Goal: Task Accomplishment & Management: Complete application form

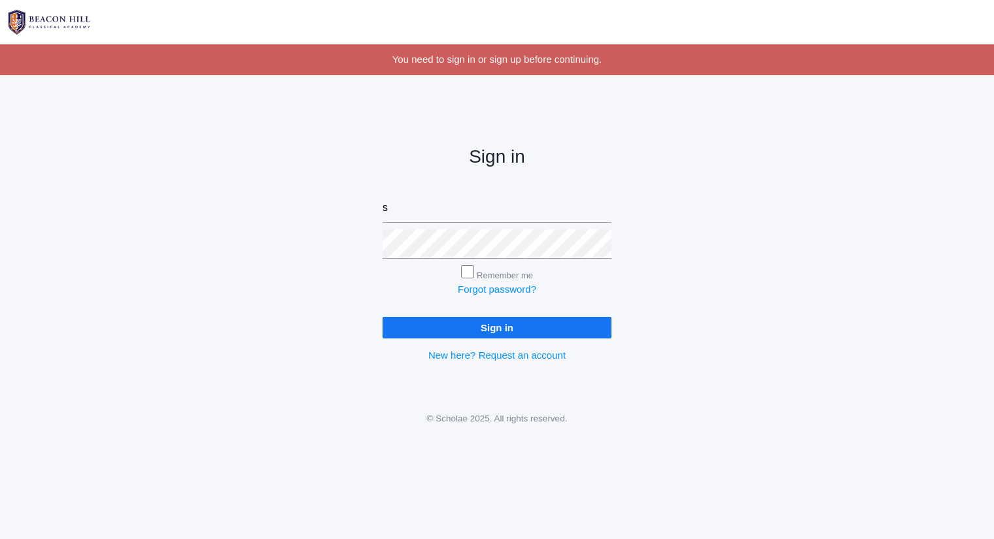
type input "sarah@beaconhillclassical.org"
click at [382, 317] on input "Sign in" at bounding box center [496, 328] width 229 height 22
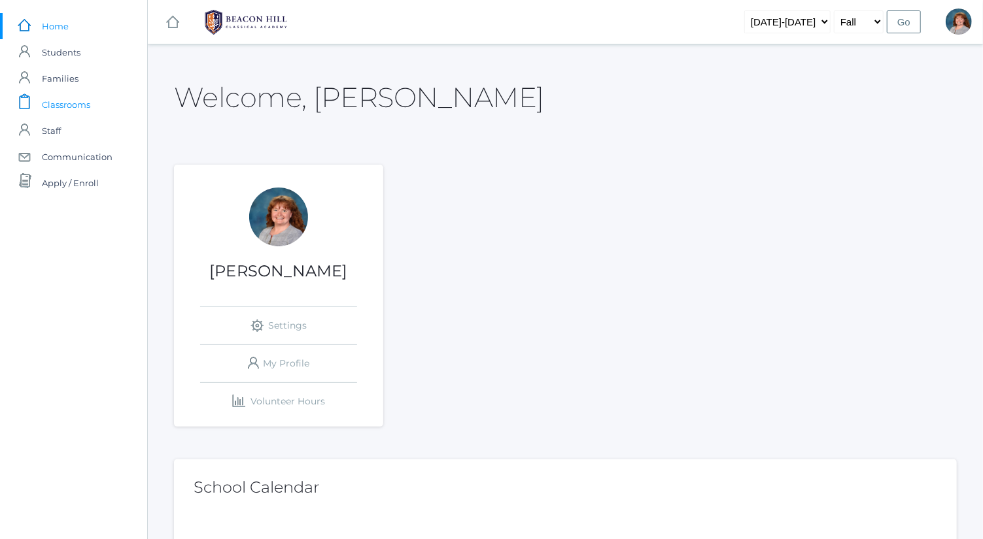
click at [105, 108] on link "icons/clipboard/plain Created with Sketch. Classrooms" at bounding box center [73, 105] width 147 height 26
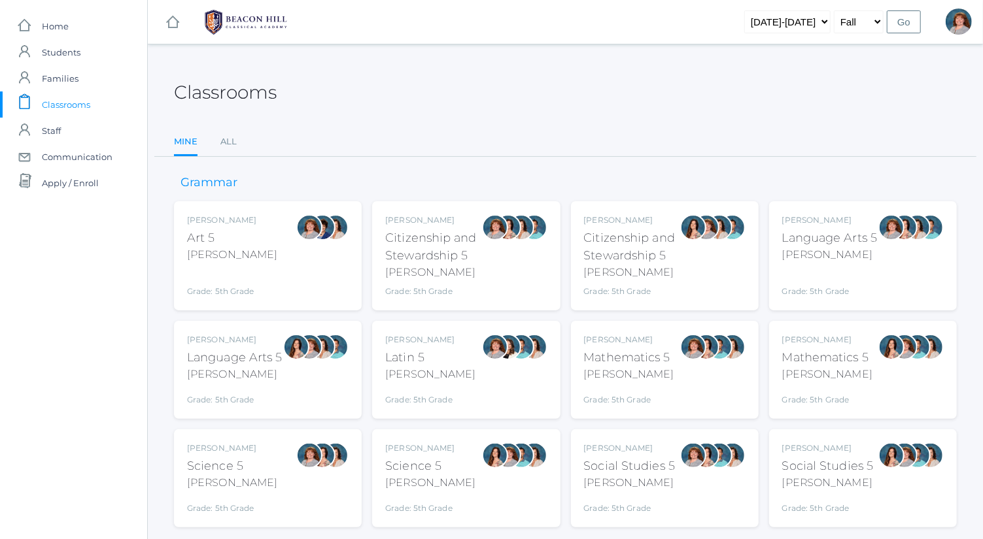
click at [883, 257] on div at bounding box center [891, 255] width 26 height 83
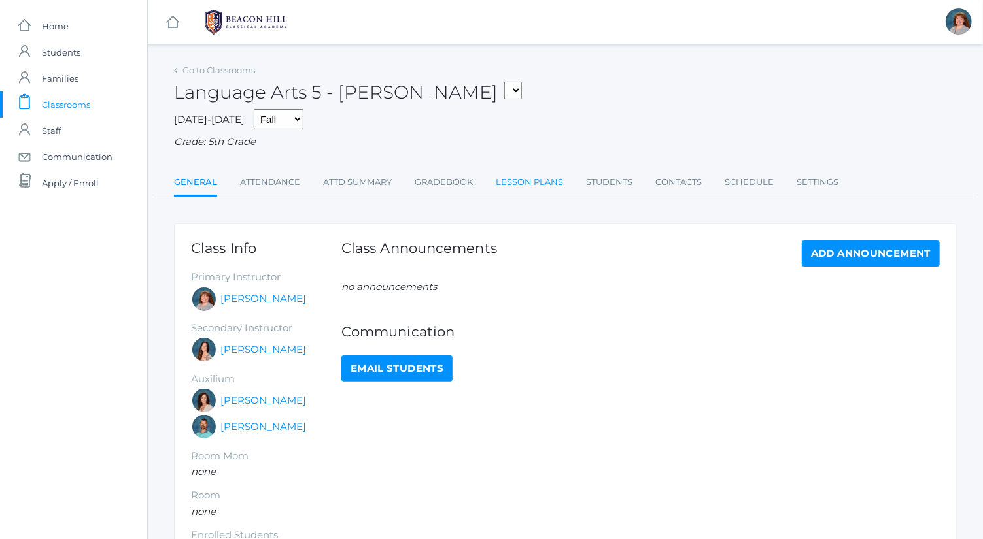
click at [536, 175] on link "Lesson Plans" at bounding box center [529, 182] width 67 height 26
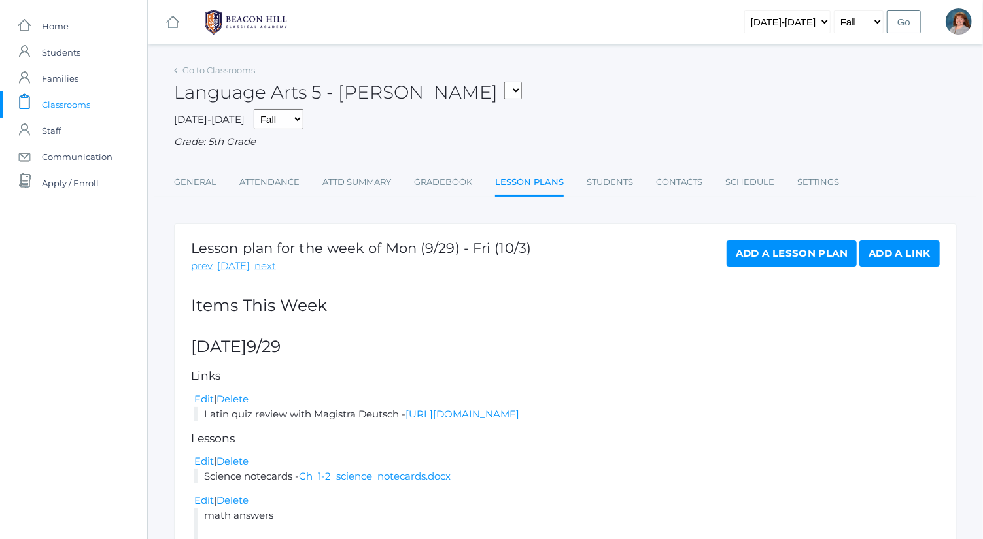
click at [773, 259] on link "Add a Lesson Plan" at bounding box center [791, 254] width 130 height 26
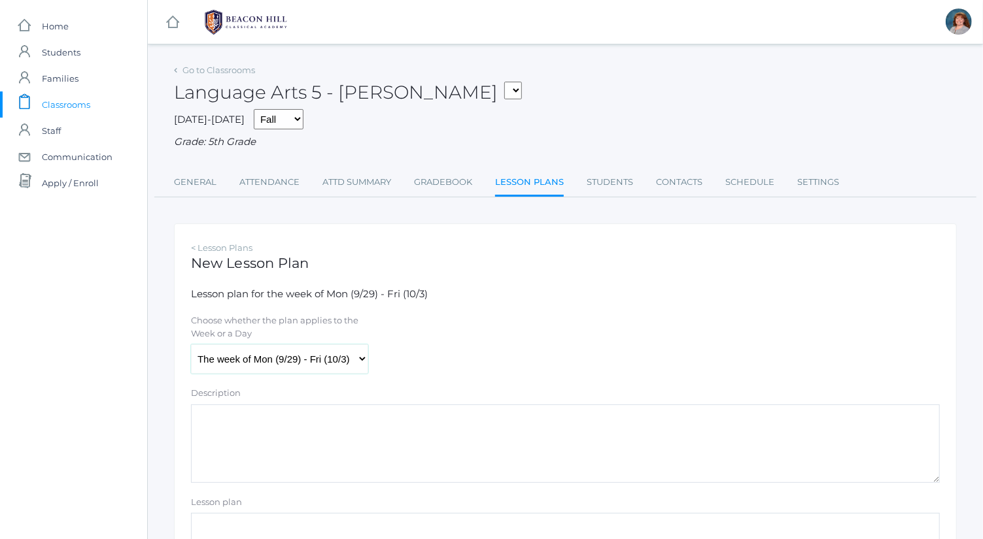
click at [335, 363] on select "The week of Mon (9/29) - Fri (10/3) [DATE] (9/29) [DATE] (9/30) [DATE] (10/1) […" at bounding box center [279, 359] width 177 height 29
select select "[DATE]"
click at [191, 345] on select "The week of Mon (9/29) - Fri (10/3) [DATE] (9/29) [DATE] (9/30) [DATE] (10/1) […" at bounding box center [279, 359] width 177 height 29
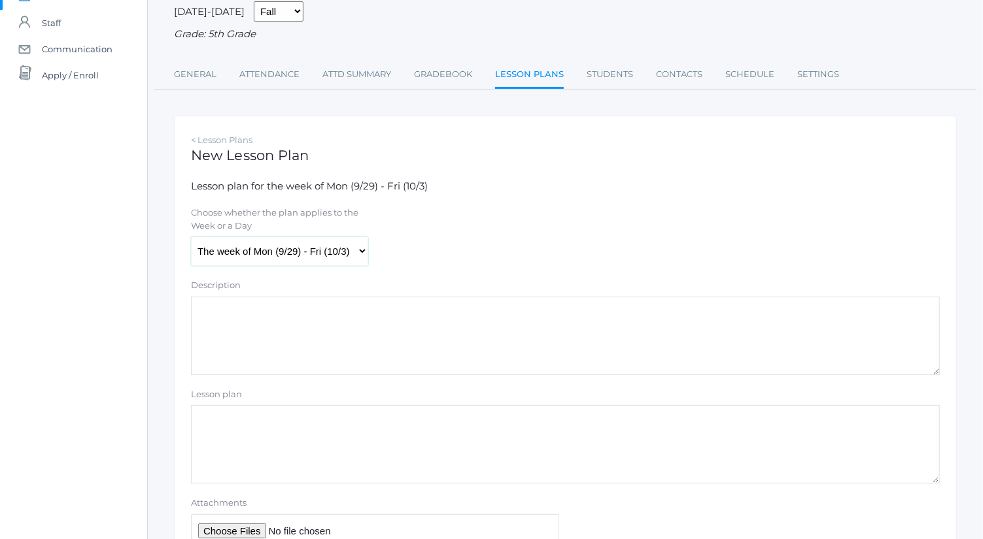
scroll to position [113, 0]
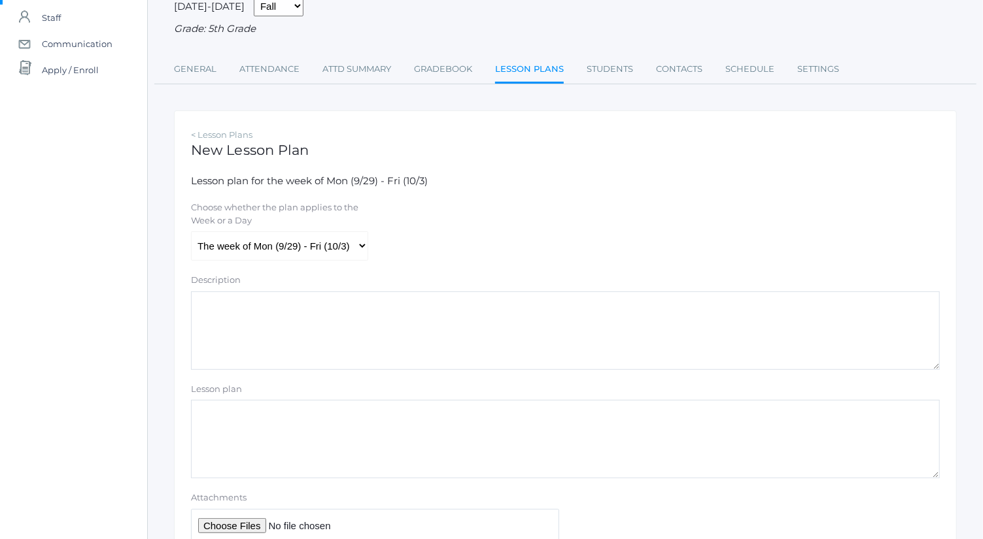
click at [388, 317] on textarea "Description" at bounding box center [565, 331] width 749 height 78
drag, startPoint x: 388, startPoint y: 318, endPoint x: 75, endPoint y: 326, distance: 313.3
click at [75, 326] on div "icons/ui/navigation/home Created with Sketch. Home icons/user/plain Created wit…" at bounding box center [491, 263] width 983 height 753
type textarea "Plans for the day"
click at [262, 524] on input "Attachments" at bounding box center [375, 525] width 368 height 32
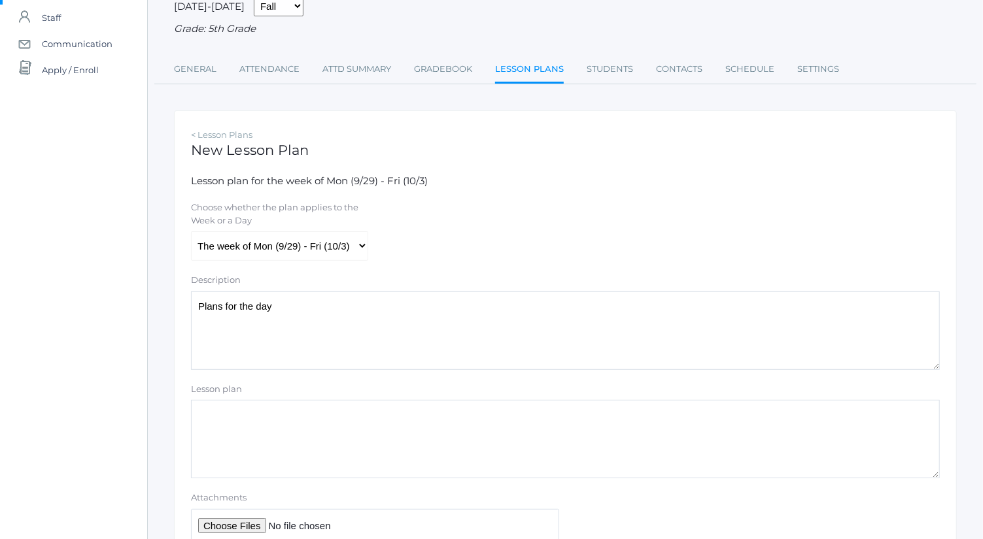
type input "C:\fakepath\Wednesday Plans.docx"
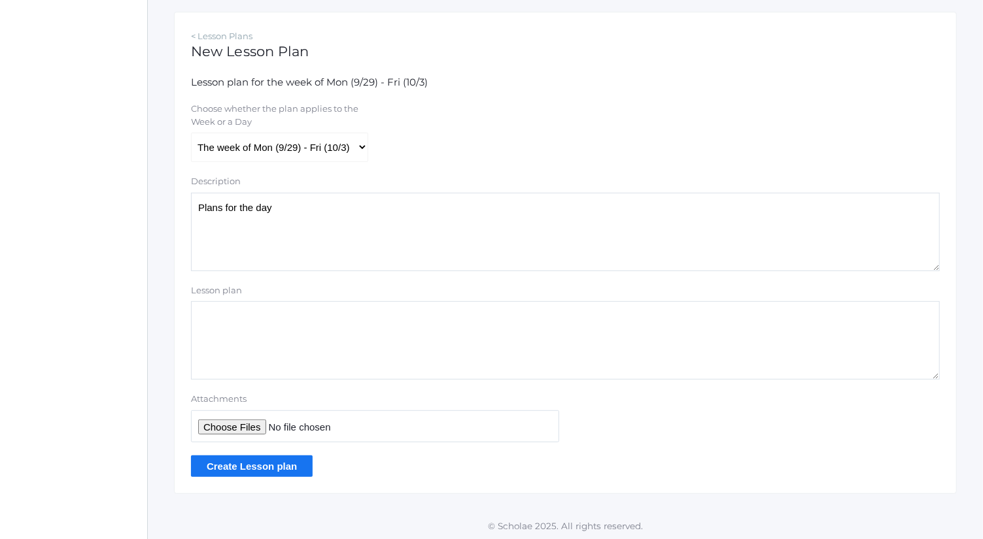
click at [276, 456] on input "Create Lesson plan" at bounding box center [252, 467] width 122 height 22
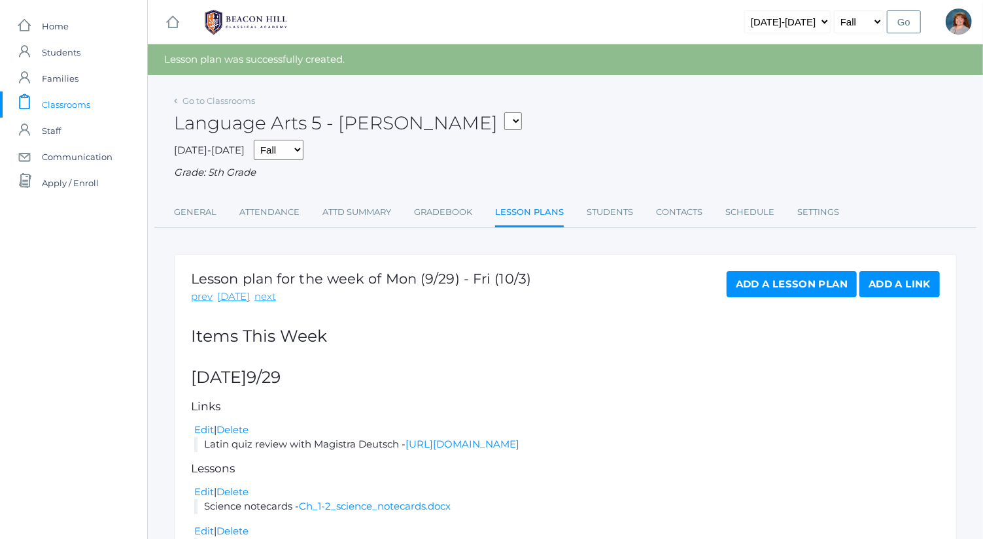
click at [775, 293] on link "Add a Lesson Plan" at bounding box center [791, 284] width 130 height 26
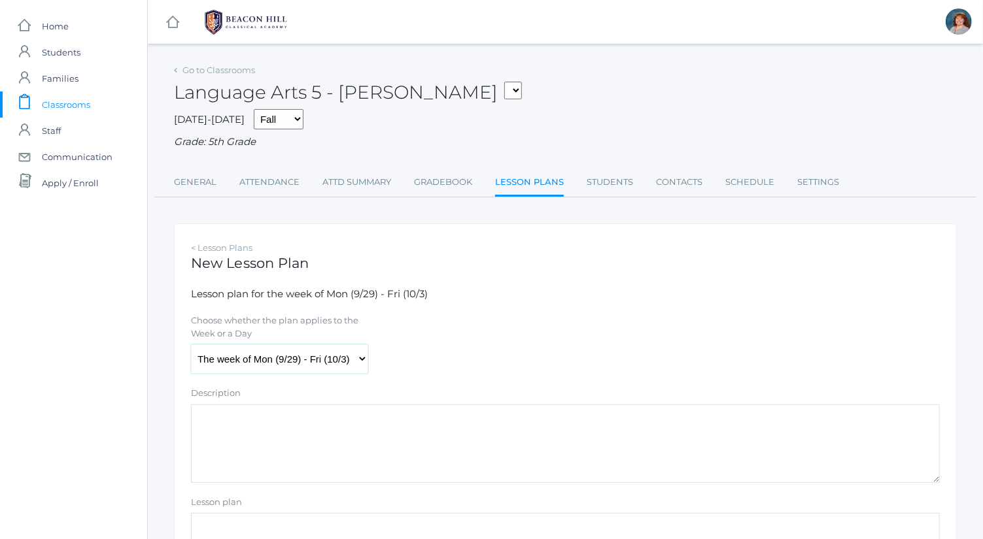
click at [305, 367] on select "The week of Mon (9/29) - Fri (10/3) [DATE] (9/29) [DATE] (9/30) [DATE] (10/1) […" at bounding box center [279, 359] width 177 height 29
select select "2025-10-02"
click at [191, 345] on select "The week of Mon (9/29) - Fri (10/3) [DATE] (9/29) [DATE] (9/30) [DATE] (10/1) […" at bounding box center [279, 359] width 177 height 29
click at [288, 457] on textarea "Description" at bounding box center [565, 444] width 749 height 78
paste textarea "Plans for the day"
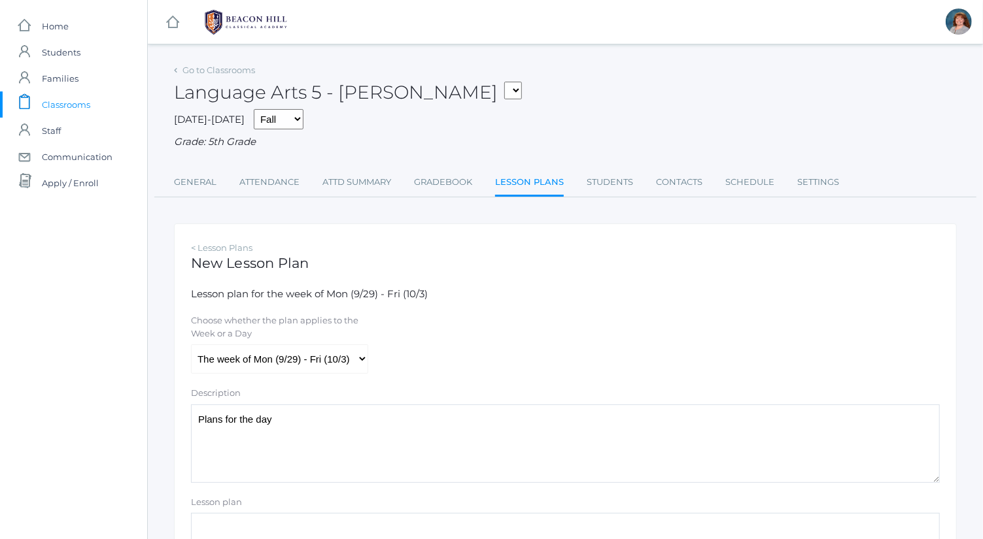
scroll to position [212, 0]
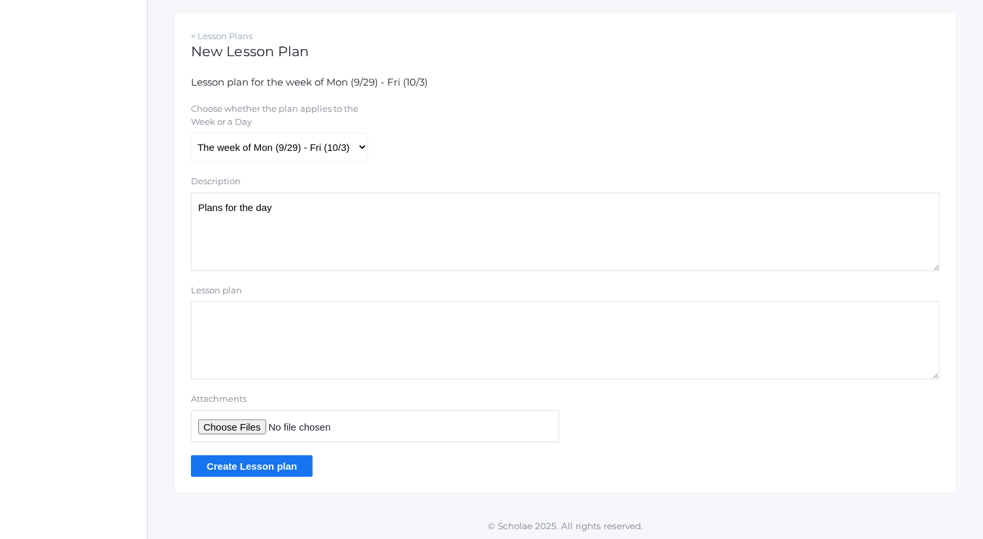
type textarea "Plans for the day"
click at [251, 426] on input "Attachments" at bounding box center [375, 427] width 368 height 32
type input "C:\fakepath\Thursday Plans.docx"
click at [296, 465] on input "Create Lesson plan" at bounding box center [252, 467] width 122 height 22
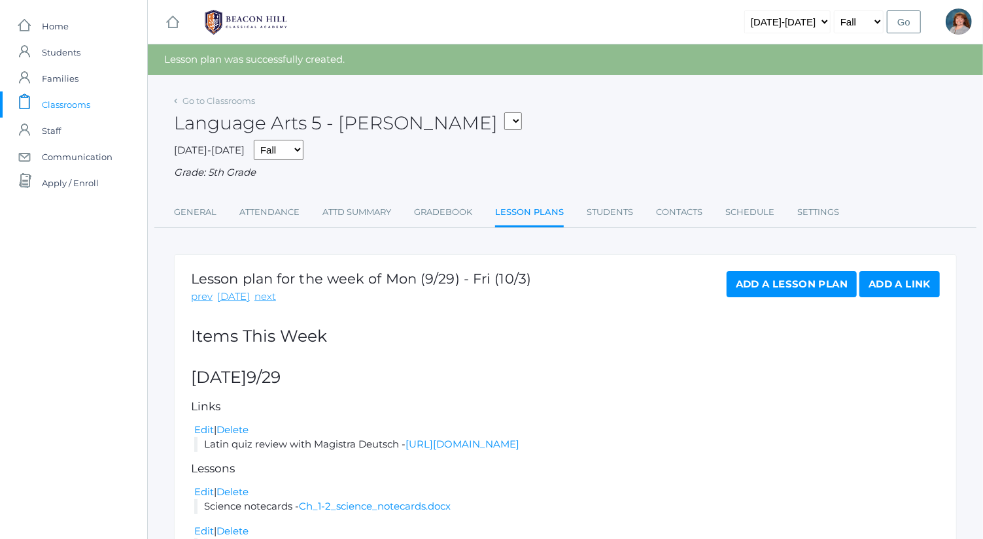
click at [818, 290] on link "Add a Lesson Plan" at bounding box center [791, 284] width 130 height 26
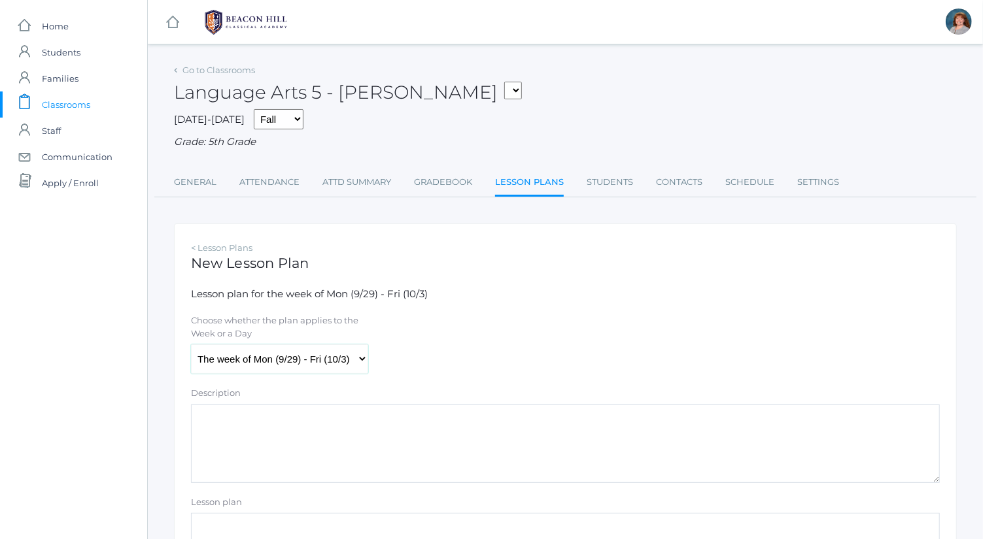
click at [293, 368] on select "The week of Mon (9/29) - Fri (10/3) [DATE] (9/29) [DATE] (9/30) [DATE] (10/1) […" at bounding box center [279, 359] width 177 height 29
select select "2025-10-03"
click at [191, 345] on select "The week of Mon (9/29) - Fri (10/3) [DATE] (9/29) [DATE] (9/30) [DATE] (10/1) […" at bounding box center [279, 359] width 177 height 29
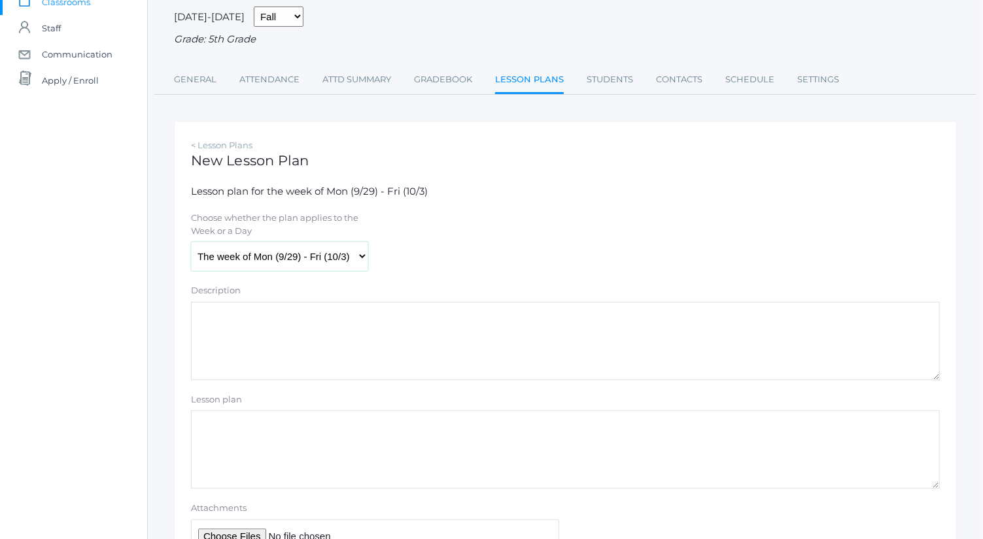
scroll to position [105, 0]
click at [294, 353] on textarea "Description" at bounding box center [565, 338] width 749 height 78
paste textarea "Plans for the day"
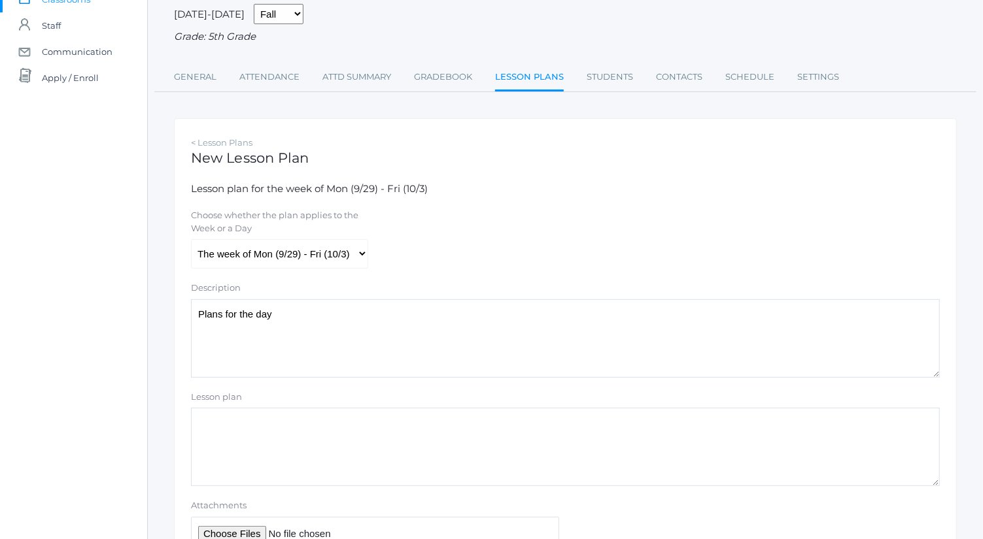
type textarea "Plans for the day"
click at [246, 522] on input "Attachments" at bounding box center [375, 533] width 368 height 32
type input "C:\fakepath\Friday Plans.docx"
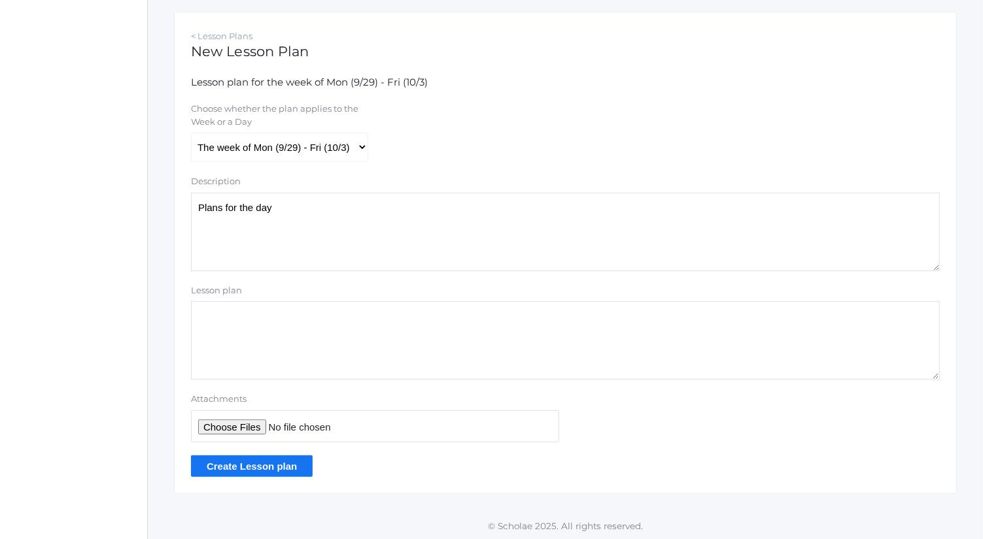
click at [288, 457] on input "Create Lesson plan" at bounding box center [252, 467] width 122 height 22
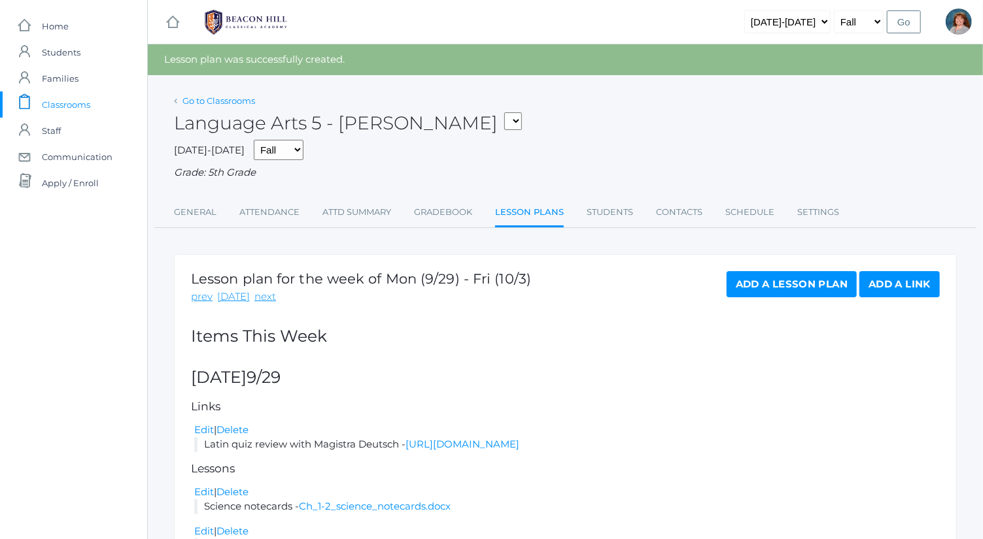
click at [239, 97] on link "Go to Classrooms" at bounding box center [218, 100] width 73 height 10
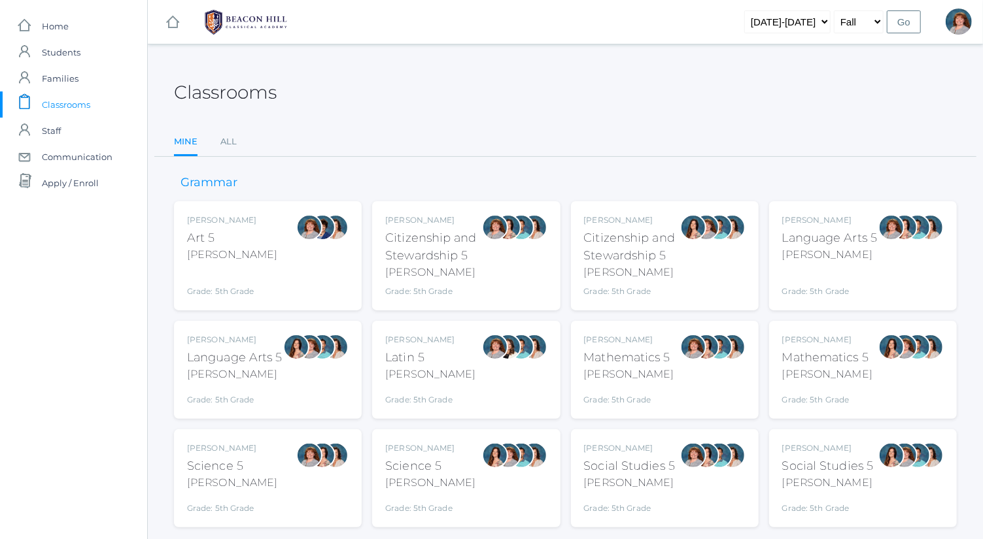
click at [315, 356] on div at bounding box center [309, 347] width 26 height 26
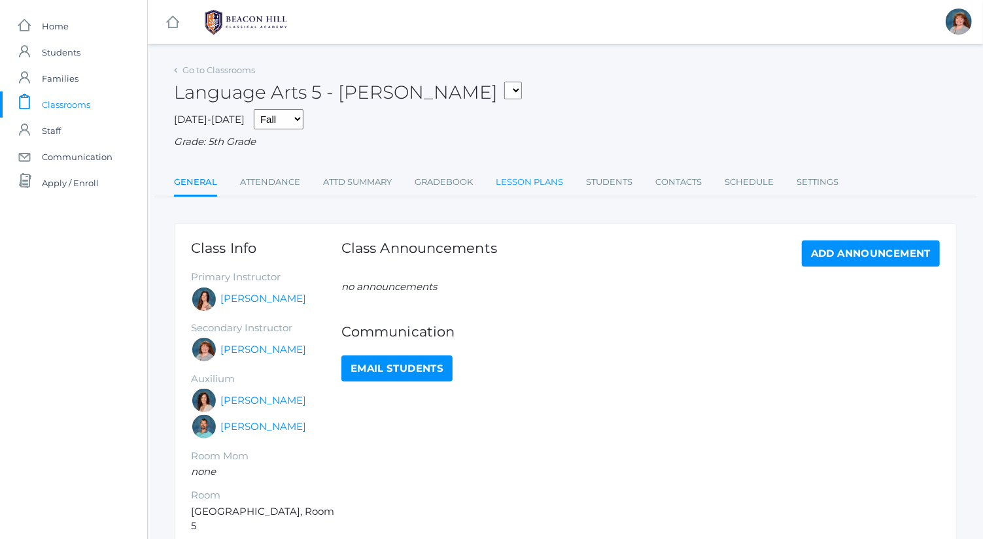
click at [512, 182] on link "Lesson Plans" at bounding box center [529, 182] width 67 height 26
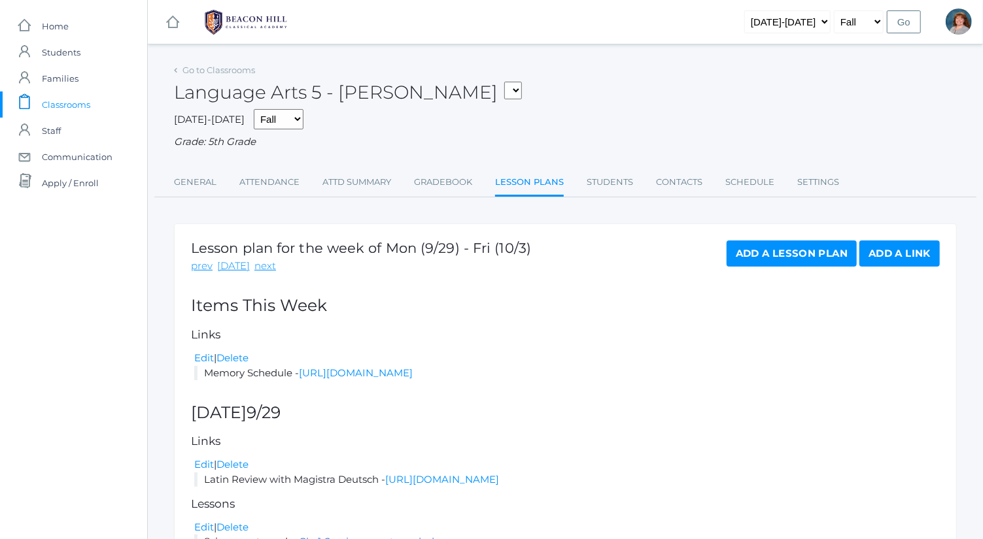
click at [771, 254] on link "Add a Lesson Plan" at bounding box center [791, 254] width 130 height 26
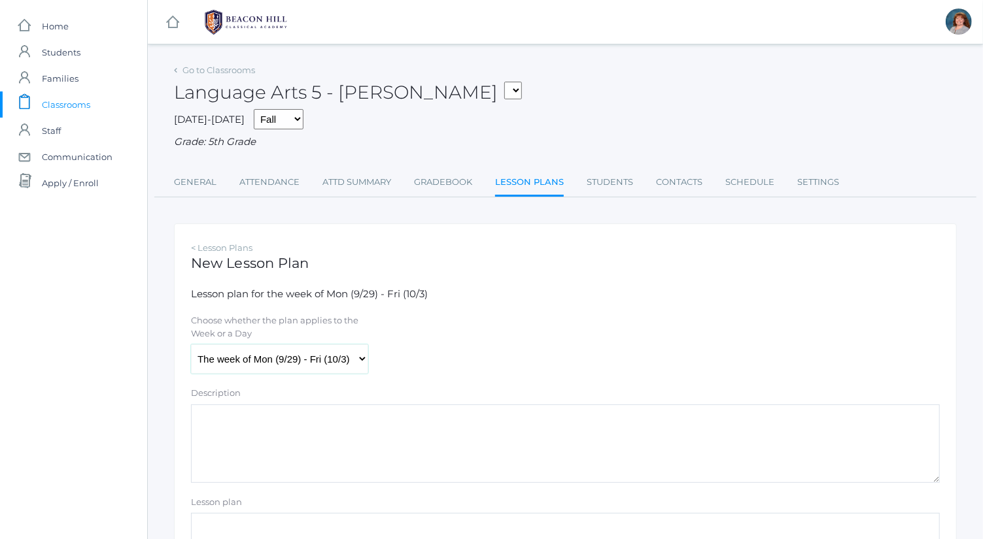
click at [239, 371] on select "The week of Mon (9/29) - Fri (10/3) Monday (9/29) Tuesday (9/30) Wednesday (10/…" at bounding box center [279, 359] width 177 height 29
select select "2025-10-01"
click at [191, 345] on select "The week of Mon (9/29) - Fri (10/3) Monday (9/29) Tuesday (9/30) Wednesday (10/…" at bounding box center [279, 359] width 177 height 29
click at [266, 441] on textarea "Description" at bounding box center [565, 444] width 749 height 78
paste textarea "Plans for the day"
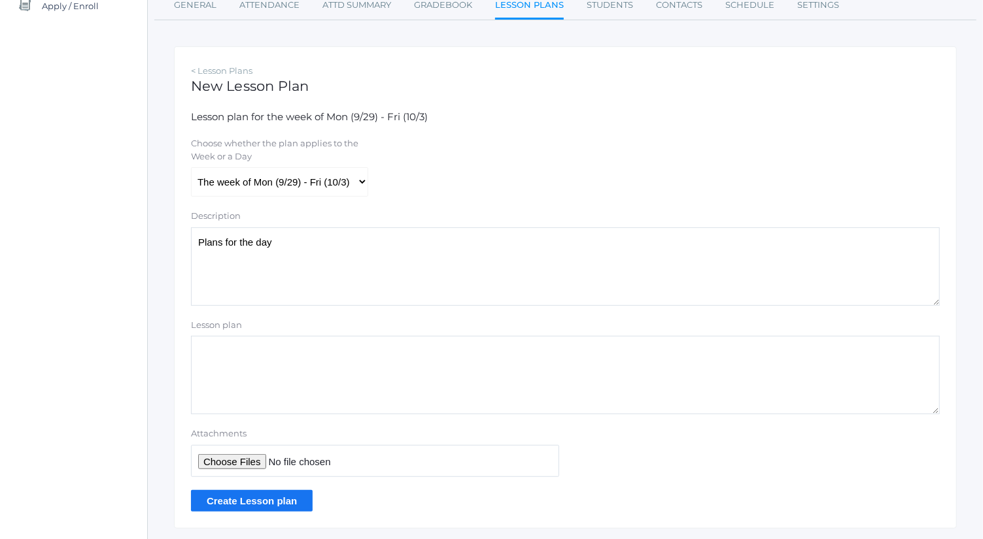
scroll to position [178, 0]
type textarea "Plans for the day"
click at [227, 458] on input "Attachments" at bounding box center [375, 460] width 368 height 32
type input "C:\fakepath\Wednesday Plans.docx"
click at [296, 489] on input "Create Lesson plan" at bounding box center [252, 500] width 122 height 22
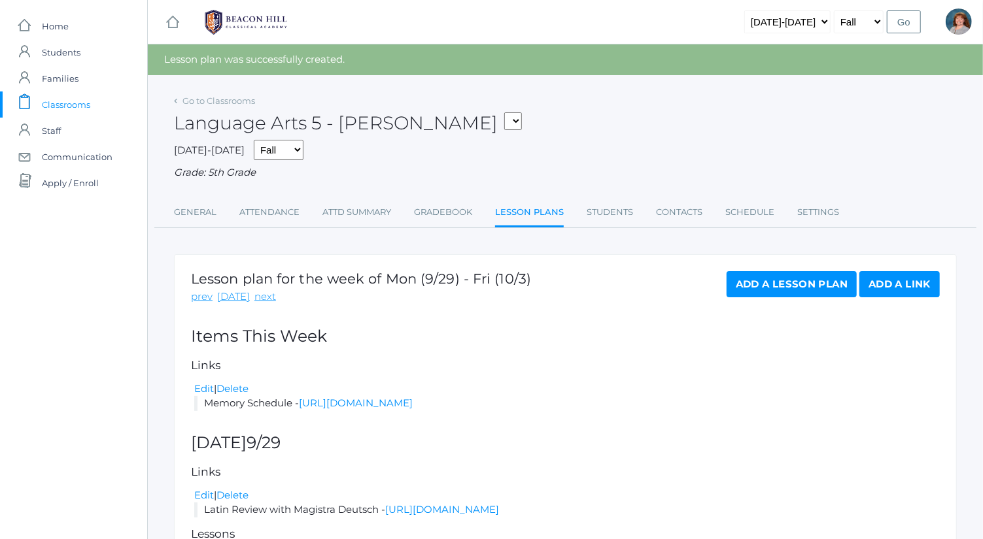
click at [768, 282] on link "Add a Lesson Plan" at bounding box center [791, 284] width 130 height 26
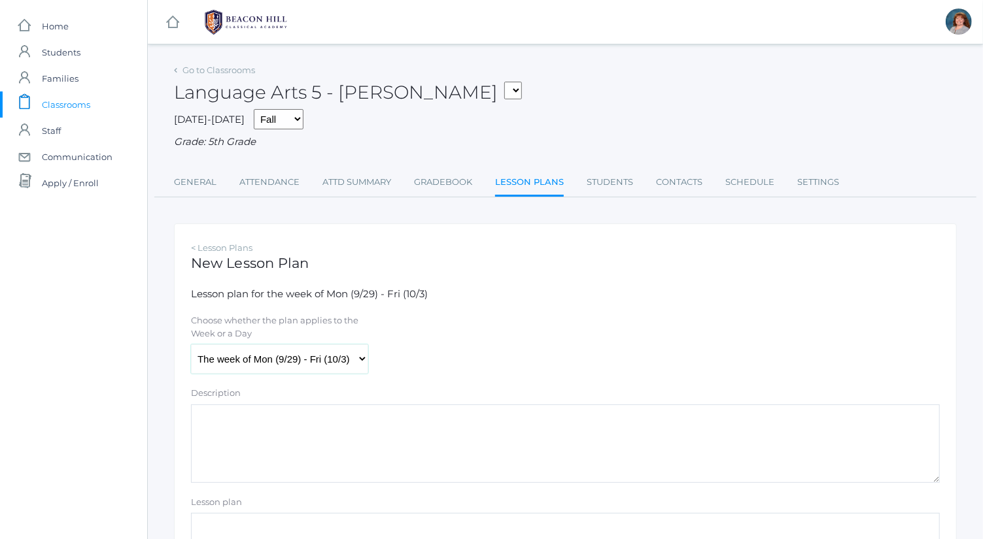
click at [314, 363] on select "The week of Mon (9/29) - Fri (10/3) [DATE] (9/29) [DATE] (9/30) [DATE] (10/1) […" at bounding box center [279, 359] width 177 height 29
select select "[DATE]"
click at [191, 345] on select "The week of Mon (9/29) - Fri (10/3) Monday (9/29) Tuesday (9/30) Wednesday (10/…" at bounding box center [279, 359] width 177 height 29
click at [297, 458] on textarea "Description" at bounding box center [565, 444] width 749 height 78
paste textarea "Plans for the day"
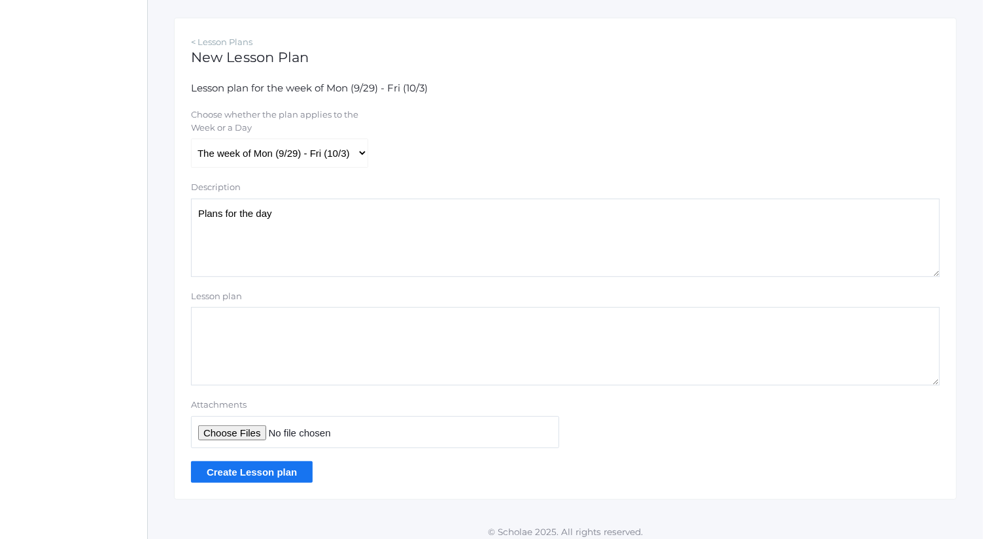
scroll to position [207, 0]
type textarea "Plans for the day"
click at [246, 435] on input "Attachments" at bounding box center [375, 432] width 368 height 32
type input "C:\fakepath\Thursday Plans.docx"
click at [273, 485] on div "< Lesson Plans New Lesson Plan Lesson plan for the week of Mon (9/29) - Fri (10…" at bounding box center [565, 258] width 783 height 482
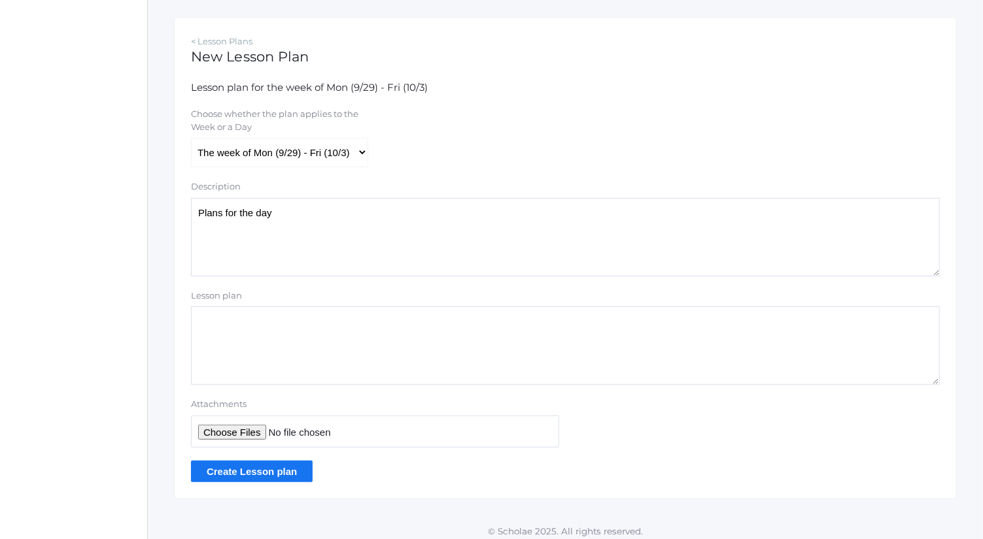
click at [272, 472] on input "Create Lesson plan" at bounding box center [252, 472] width 122 height 22
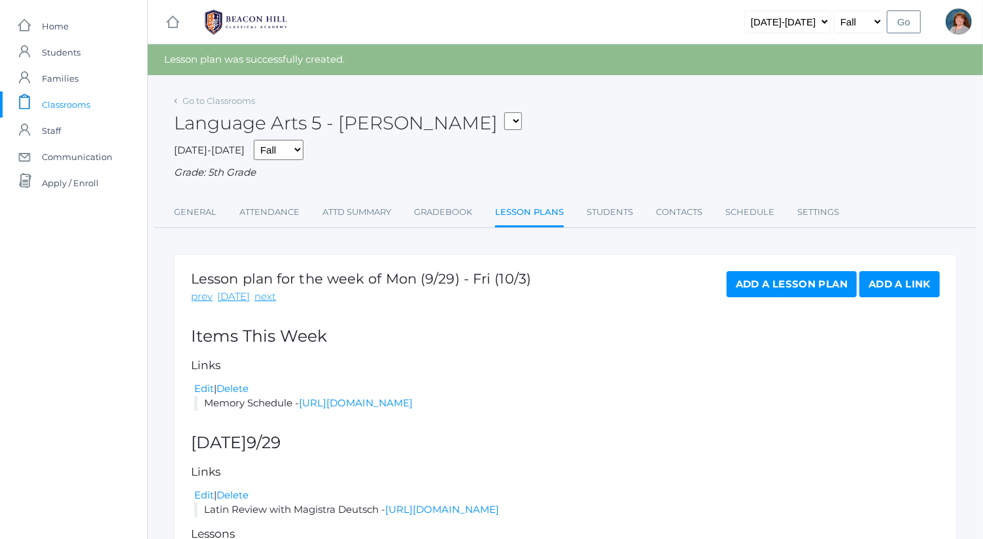
click at [815, 273] on link "Add a Lesson Plan" at bounding box center [791, 284] width 130 height 26
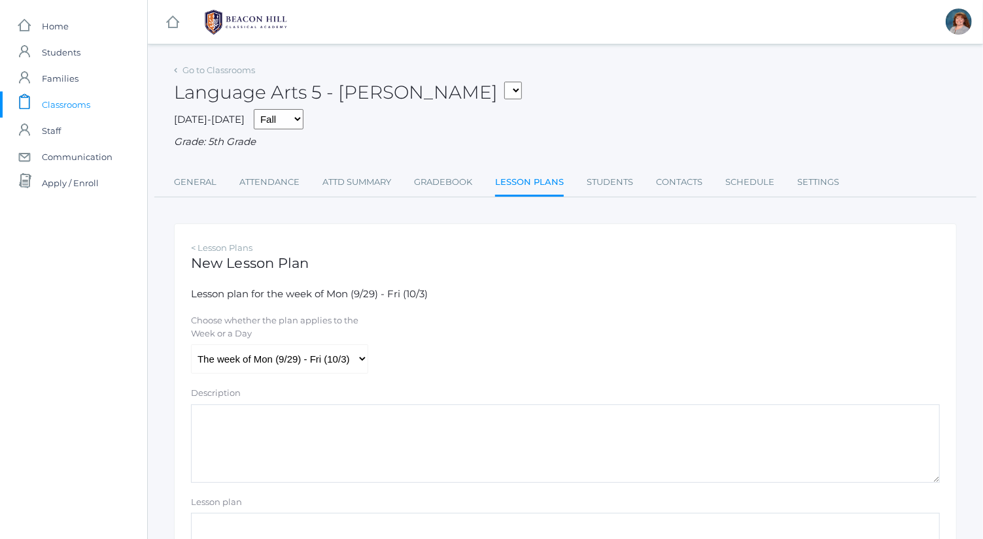
click at [337, 340] on label "Choose whether the plan applies to the Week or a Day" at bounding box center [279, 326] width 176 height 25
click at [337, 345] on select "The week of Mon (9/29) - Fri (10/3) [DATE] (9/29) [DATE] (9/30) [DATE] (10/1) […" at bounding box center [279, 359] width 177 height 29
click at [337, 349] on select "The week of Mon (9/29) - Fri (10/3) [DATE] (9/29) [DATE] (9/30) [DATE] (10/1) […" at bounding box center [279, 359] width 177 height 29
click at [191, 345] on select "The week of Mon (9/29) - Fri (10/3) [DATE] (9/29) [DATE] (9/30) [DATE] (10/1) […" at bounding box center [279, 359] width 177 height 29
click at [292, 373] on select "The week of Mon (9/29) - Fri (10/3) [DATE] (9/29) [DATE] (9/30) [DATE] (10/1) […" at bounding box center [279, 359] width 177 height 29
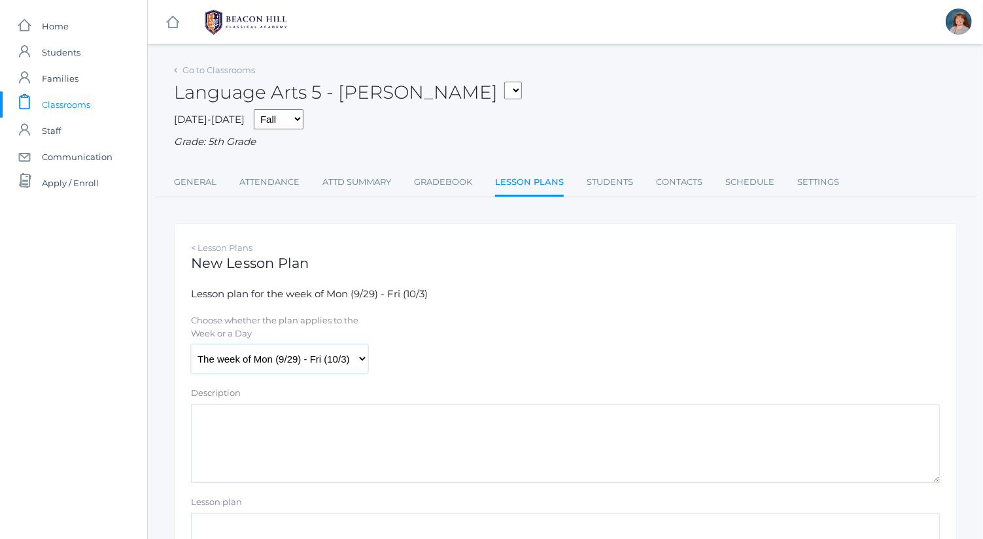
select select "[DATE]"
click at [191, 345] on select "The week of Mon (9/29) - Fri (10/3) [DATE] (9/29) [DATE] (9/30) [DATE] (10/1) […" at bounding box center [279, 359] width 177 height 29
click at [295, 453] on textarea "Description" at bounding box center [565, 444] width 749 height 78
paste textarea "Plans for the day"
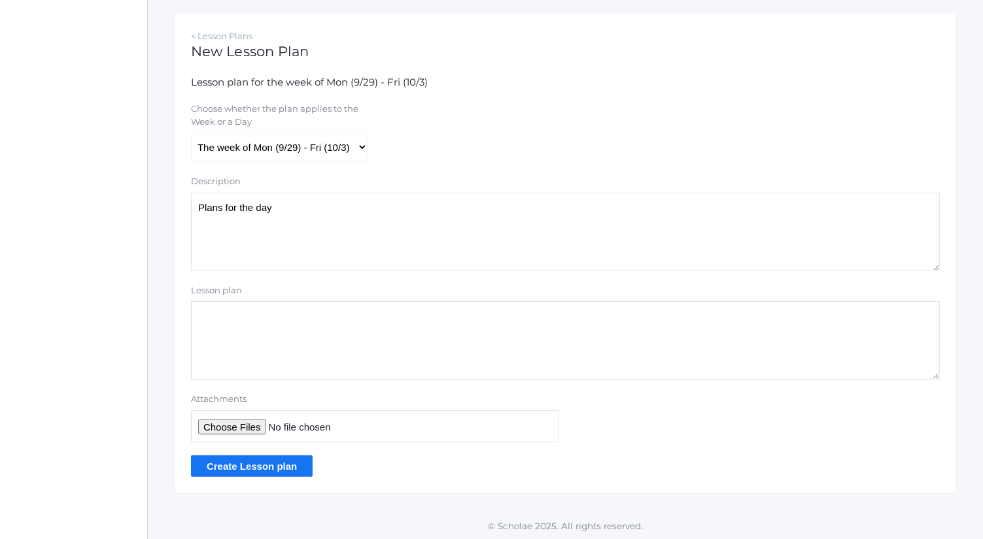
type textarea "Plans for the day"
click at [250, 431] on input "Attachments" at bounding box center [375, 427] width 368 height 32
type input "C:\fakepath\[DATE] Plans.docx"
click at [289, 462] on input "Create Lesson plan" at bounding box center [252, 467] width 122 height 22
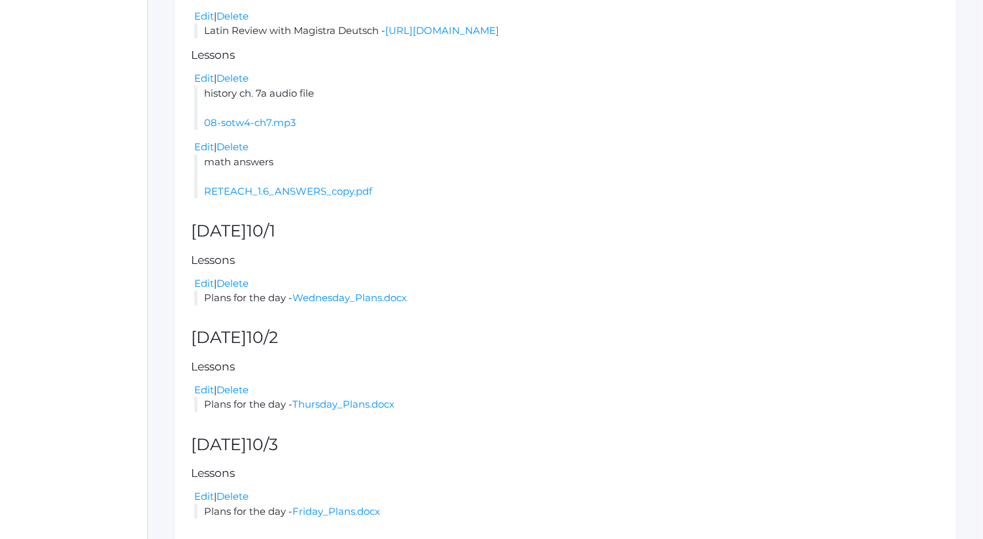
scroll to position [854, 0]
